Goal: Task Accomplishment & Management: Manage account settings

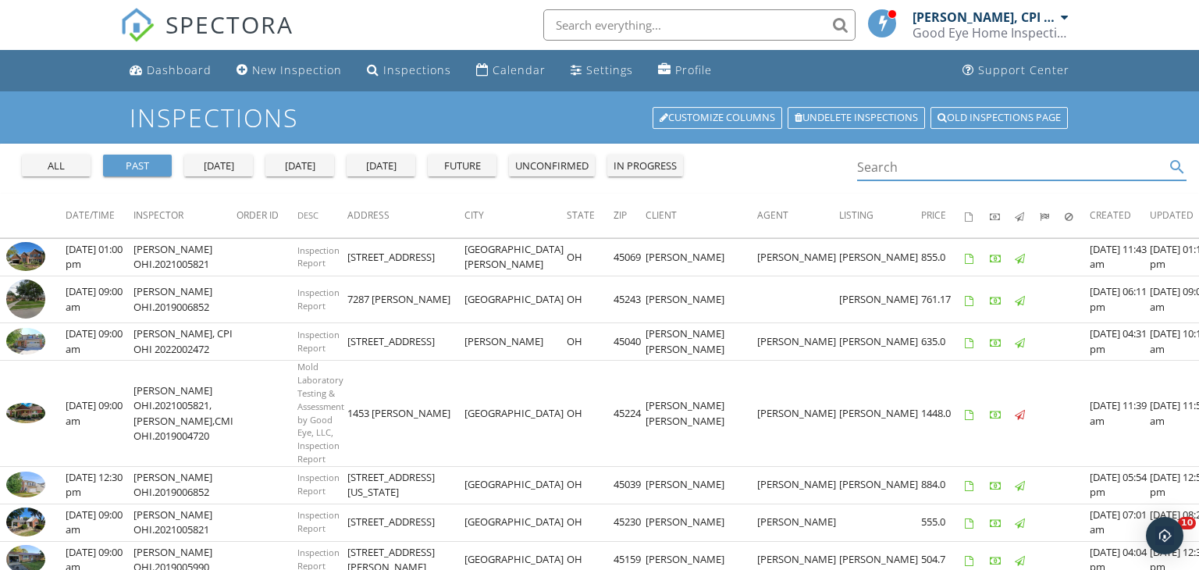
click at [864, 164] on input "Search" at bounding box center [1010, 167] width 307 height 26
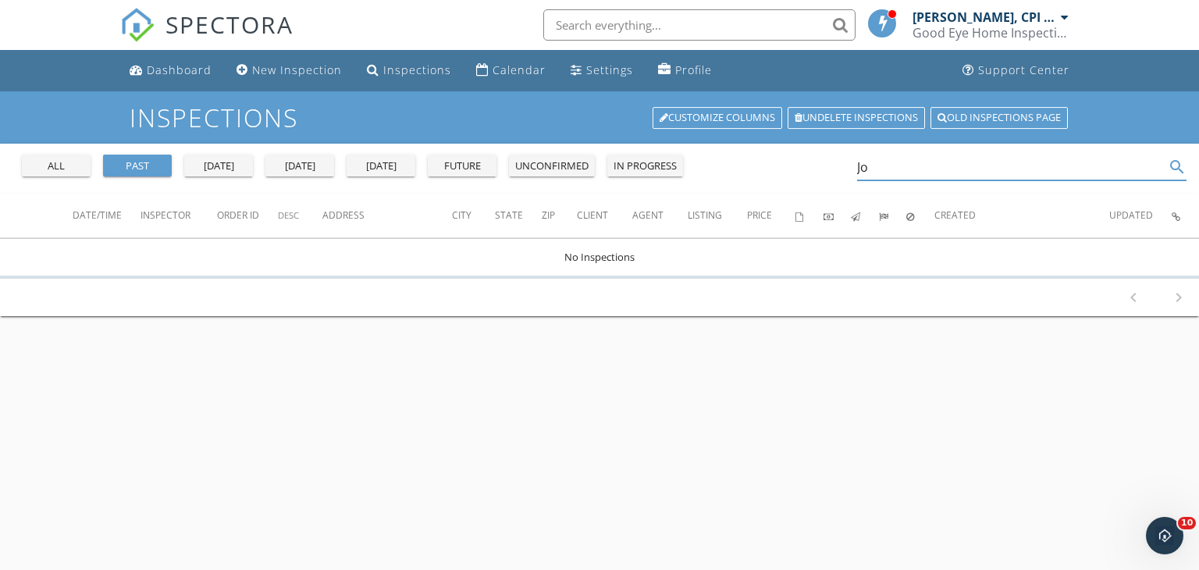
type input "J"
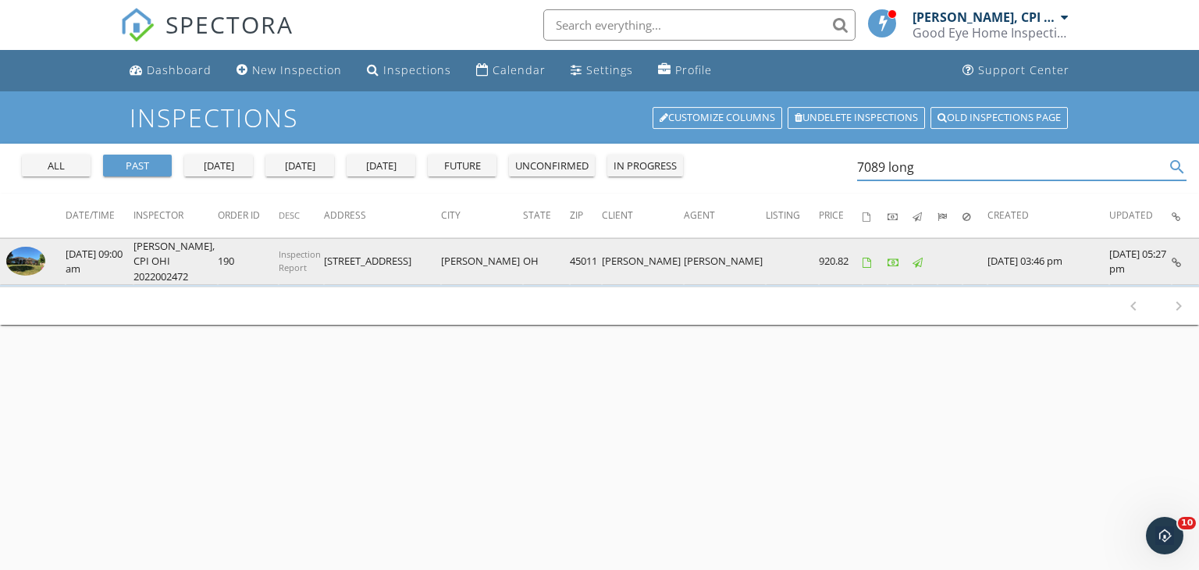
type input "7089 long"
click at [25, 257] on img at bounding box center [25, 261] width 39 height 29
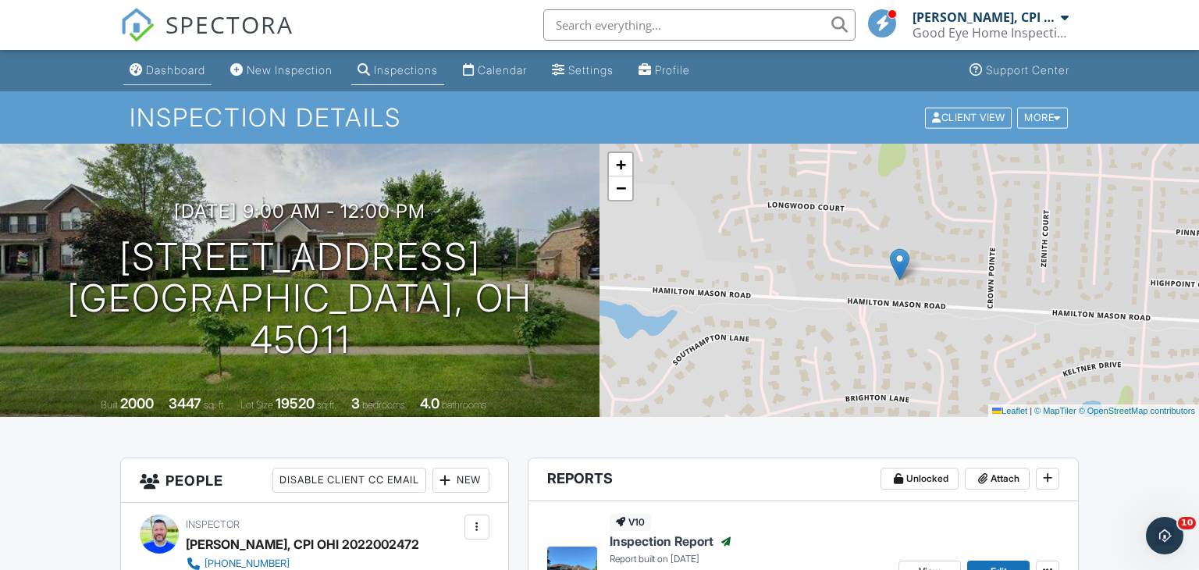
click at [182, 69] on div "Dashboard" at bounding box center [175, 69] width 59 height 13
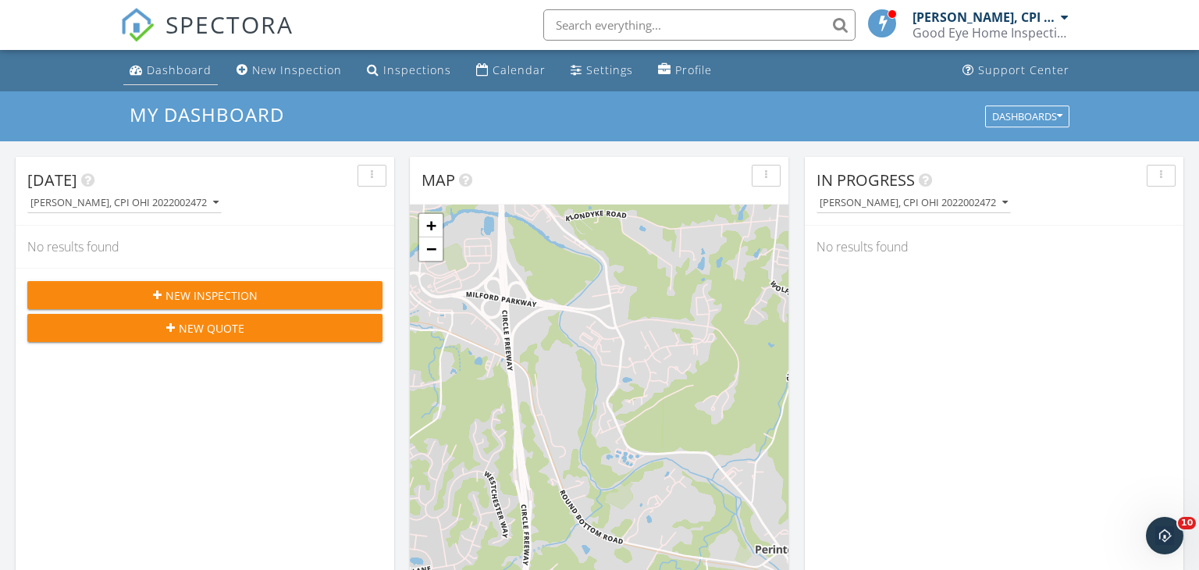
click at [179, 73] on div "Dashboard" at bounding box center [179, 69] width 65 height 15
click at [1066, 18] on div at bounding box center [1064, 17] width 8 height 12
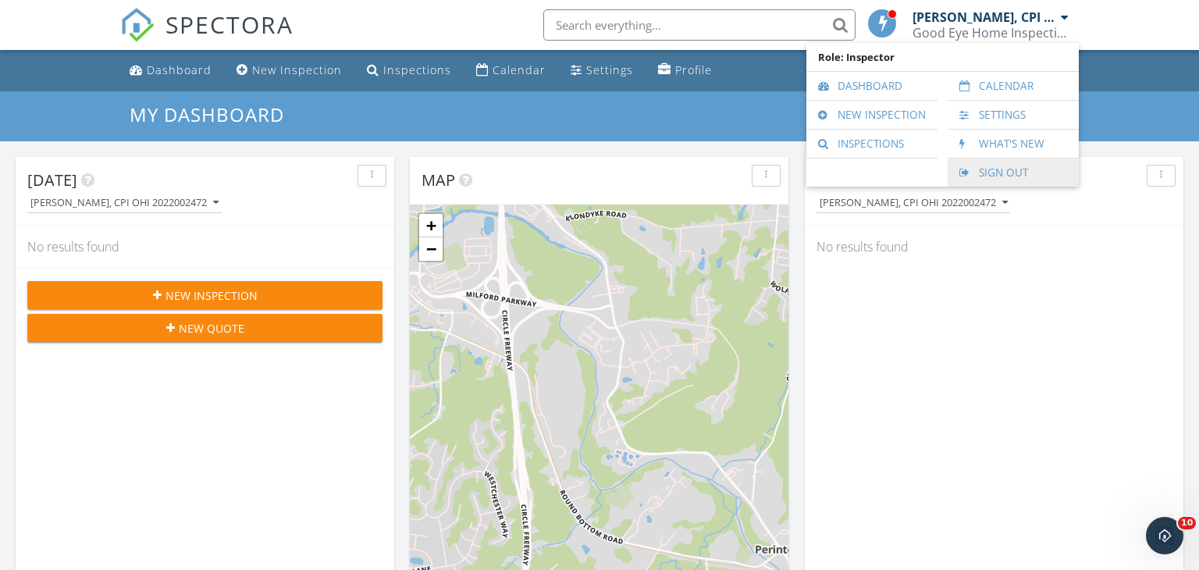
click at [999, 178] on link "Sign Out" at bounding box center [1012, 172] width 115 height 28
